Goal: Task Accomplishment & Management: Use online tool/utility

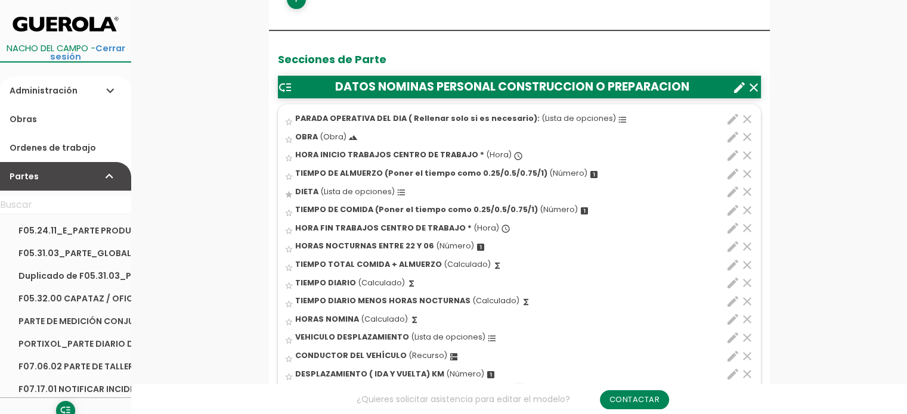
scroll to position [358, 0]
click at [736, 86] on icon "create" at bounding box center [739, 87] width 14 height 14
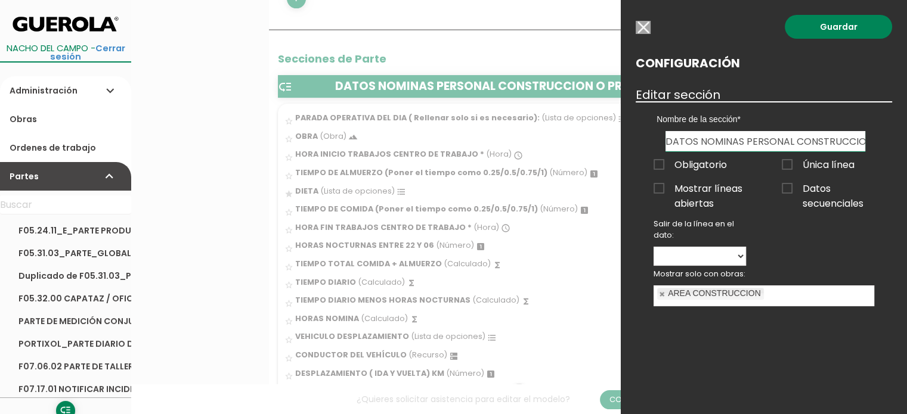
drag, startPoint x: 742, startPoint y: 139, endPoint x: 736, endPoint y: 200, distance: 61.6
click at [742, 140] on input "DATOS NOMINAS PERSONAL CONSTRUCCION O PREPARACION" at bounding box center [765, 141] width 200 height 20
type input "DATOS NOMINA PERSONAL CONSTRUCCION O PREPARACION"
click at [831, 27] on link "Guardar" at bounding box center [837, 27] width 107 height 24
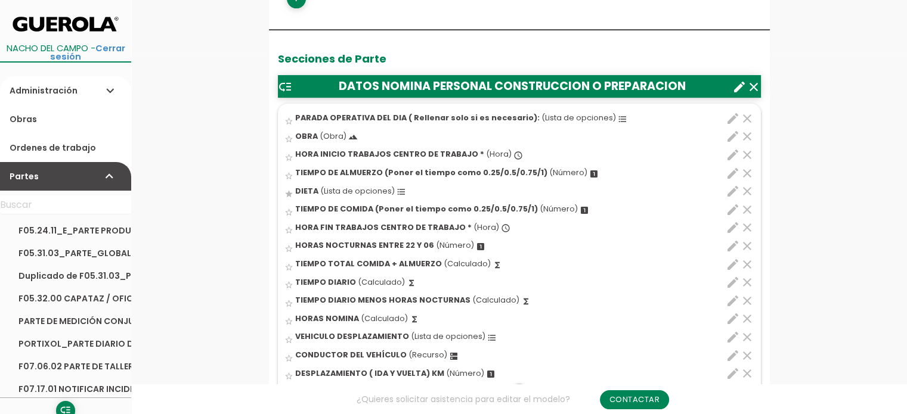
click at [731, 317] on icon "edit" at bounding box center [732, 319] width 14 height 14
select select "1"
select select "9899_pos11"
select select "-"
select select "9899_pos9"
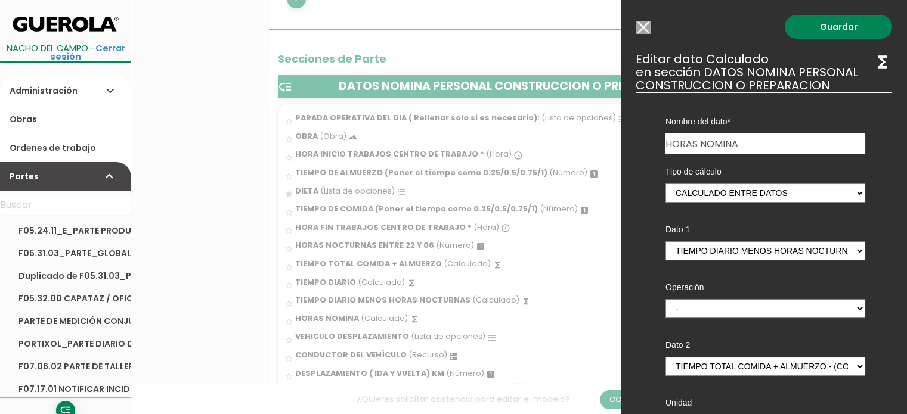
click at [643, 26] on input "Modelo sin Ordenes de trabajo" at bounding box center [642, 27] width 15 height 13
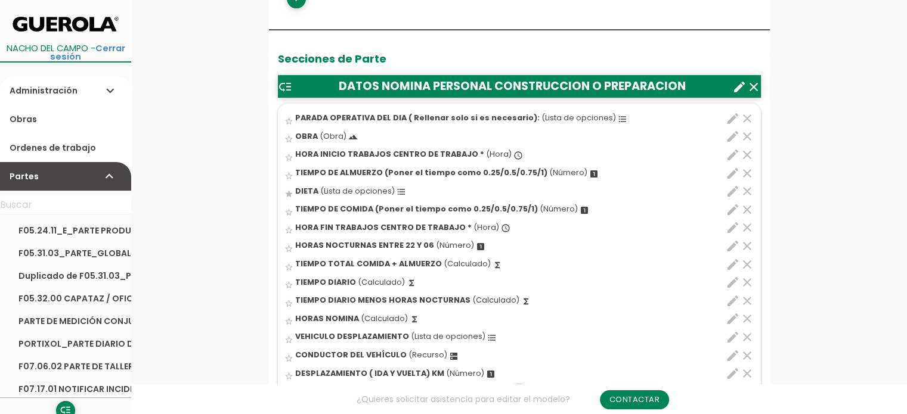
click at [728, 244] on icon "edit" at bounding box center [732, 246] width 14 height 14
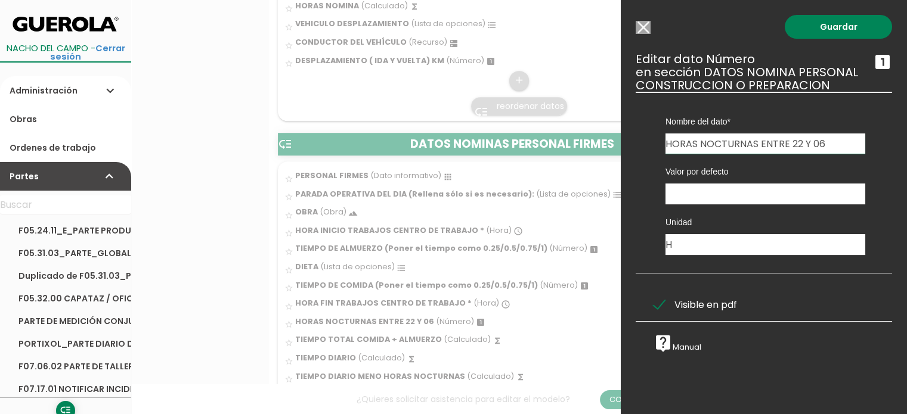
scroll to position [775, 0]
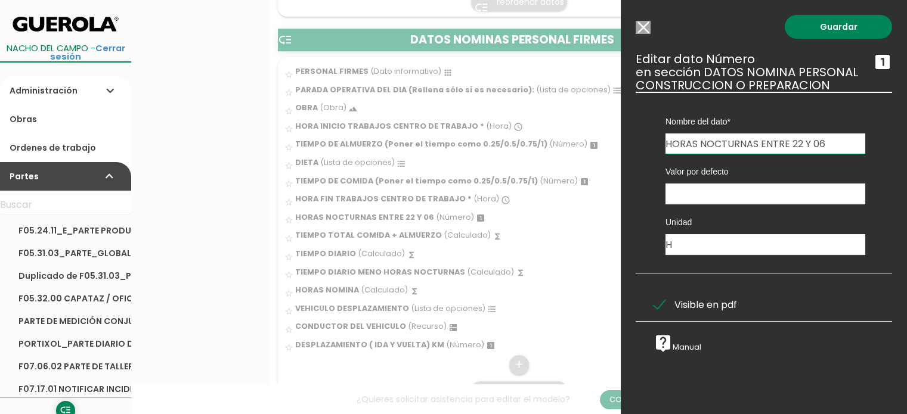
click at [649, 24] on input "Modelo sin Ordenes de trabajo" at bounding box center [642, 27] width 15 height 13
